Goal: Task Accomplishment & Management: Manage account settings

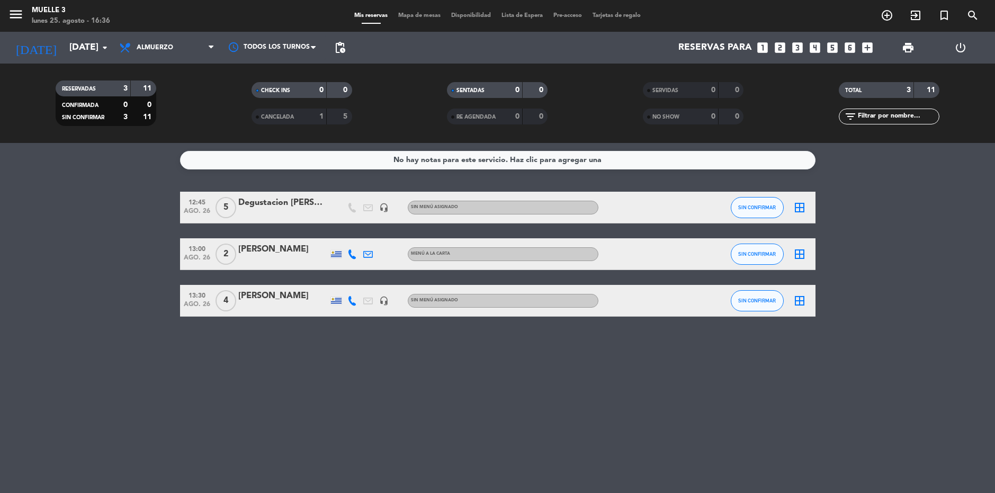
click at [289, 293] on div "[PERSON_NAME]" at bounding box center [283, 296] width 90 height 14
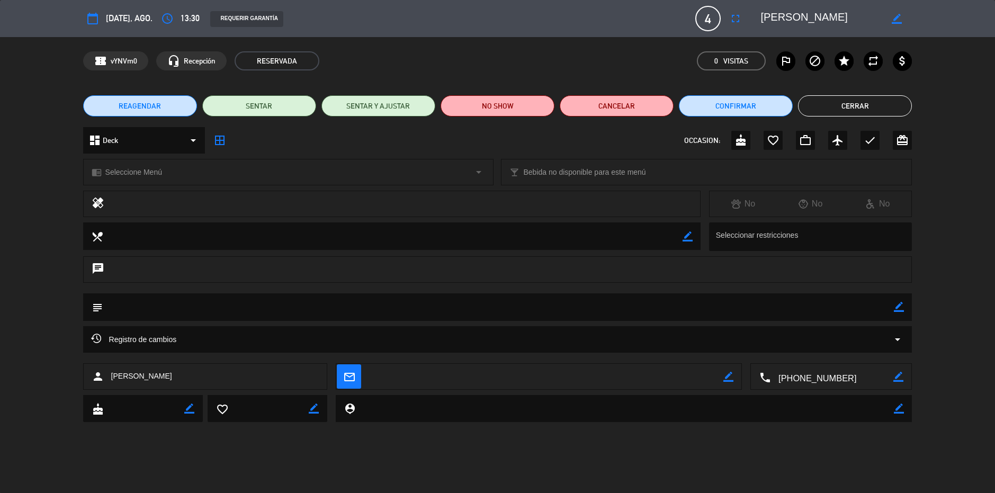
click at [897, 310] on icon "border_color" at bounding box center [899, 307] width 10 height 10
click at [491, 316] on textarea at bounding box center [498, 306] width 791 height 27
type textarea "afuera"
click at [898, 308] on icon at bounding box center [899, 307] width 10 height 10
click at [870, 103] on button "Cerrar" at bounding box center [855, 105] width 114 height 21
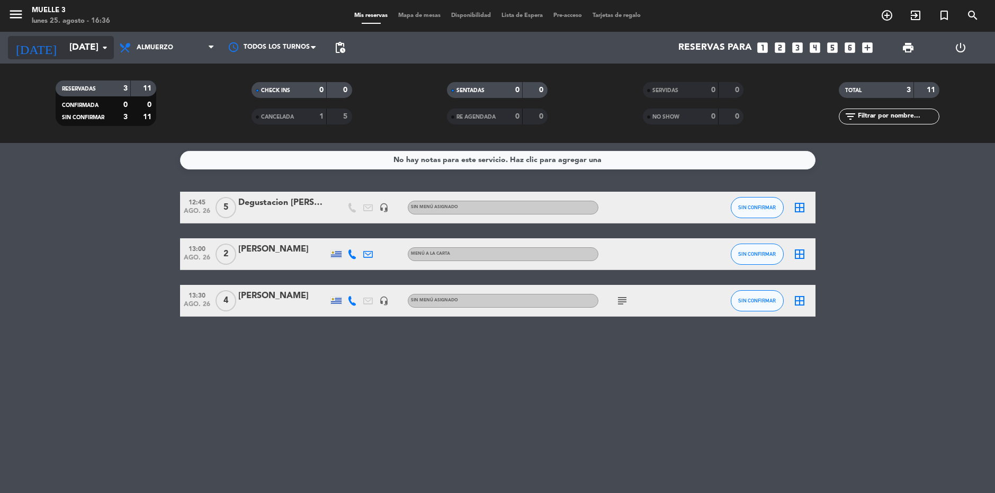
click at [94, 48] on input "[DATE]" at bounding box center [125, 47] width 123 height 21
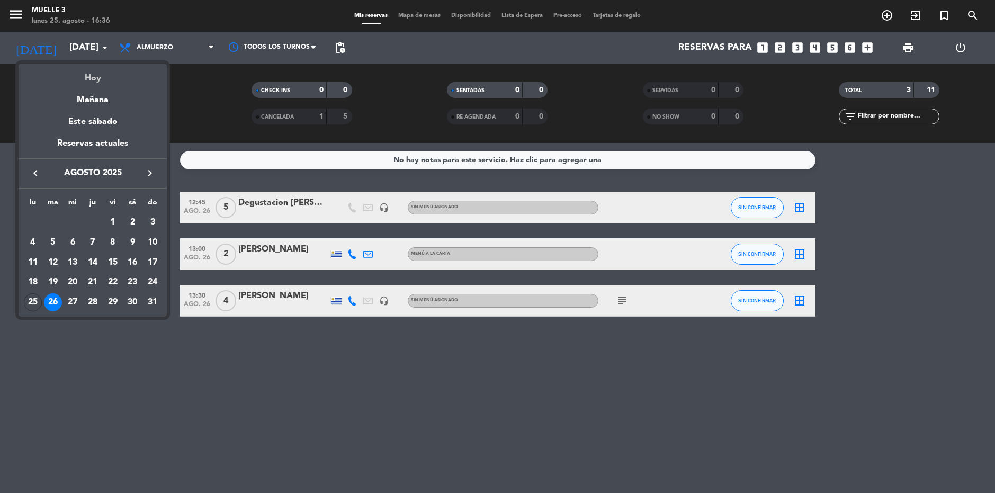
click at [99, 71] on div "Hoy" at bounding box center [93, 75] width 148 height 22
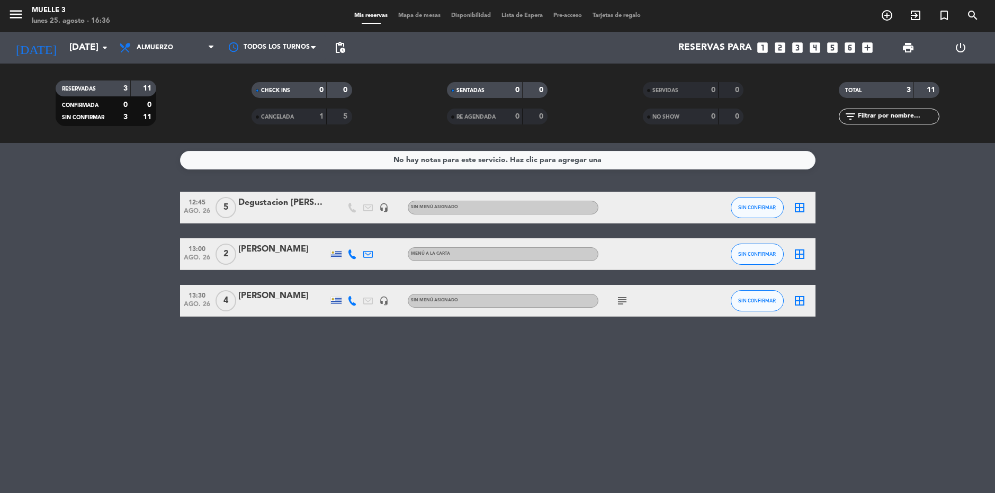
type input "lun. 25 ago."
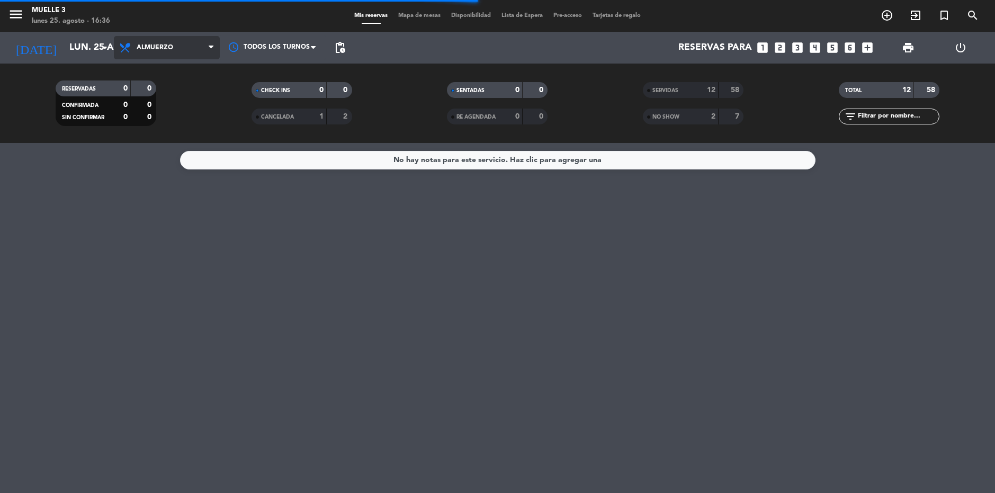
click at [163, 52] on span "Almuerzo" at bounding box center [167, 47] width 106 height 23
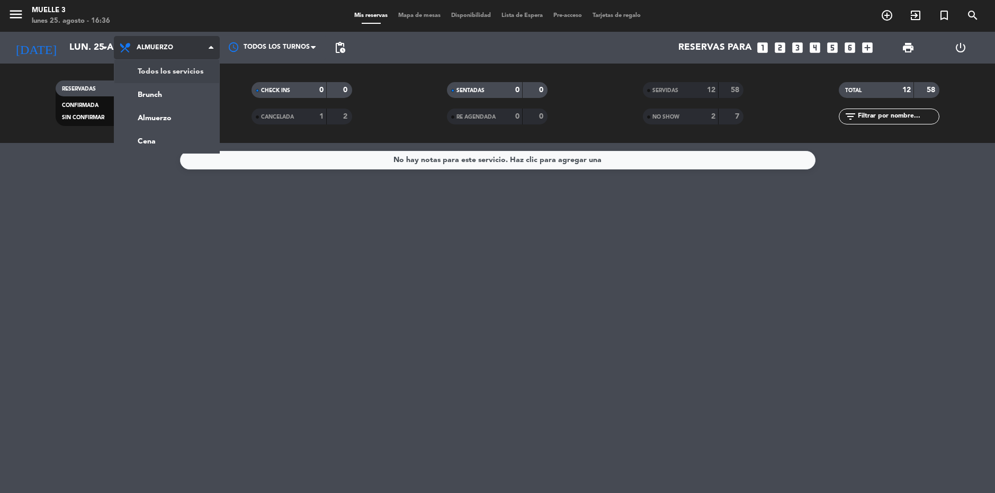
click at [174, 72] on div "menu Muelle 3 [DATE] 25. agosto - 16:36 Mis reservas Mapa de mesas Disponibilid…" at bounding box center [497, 71] width 995 height 143
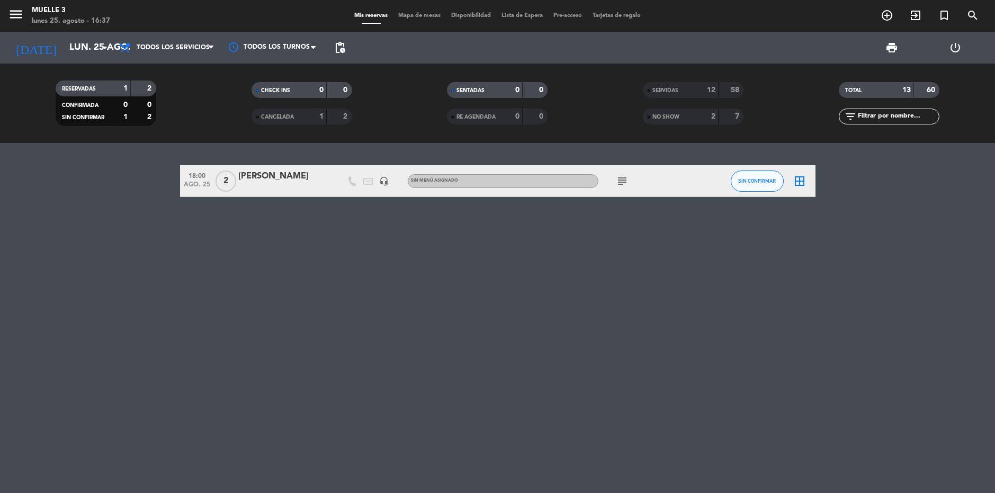
click at [621, 178] on icon "subject" at bounding box center [622, 181] width 13 height 13
